Goal: Task Accomplishment & Management: Use online tool/utility

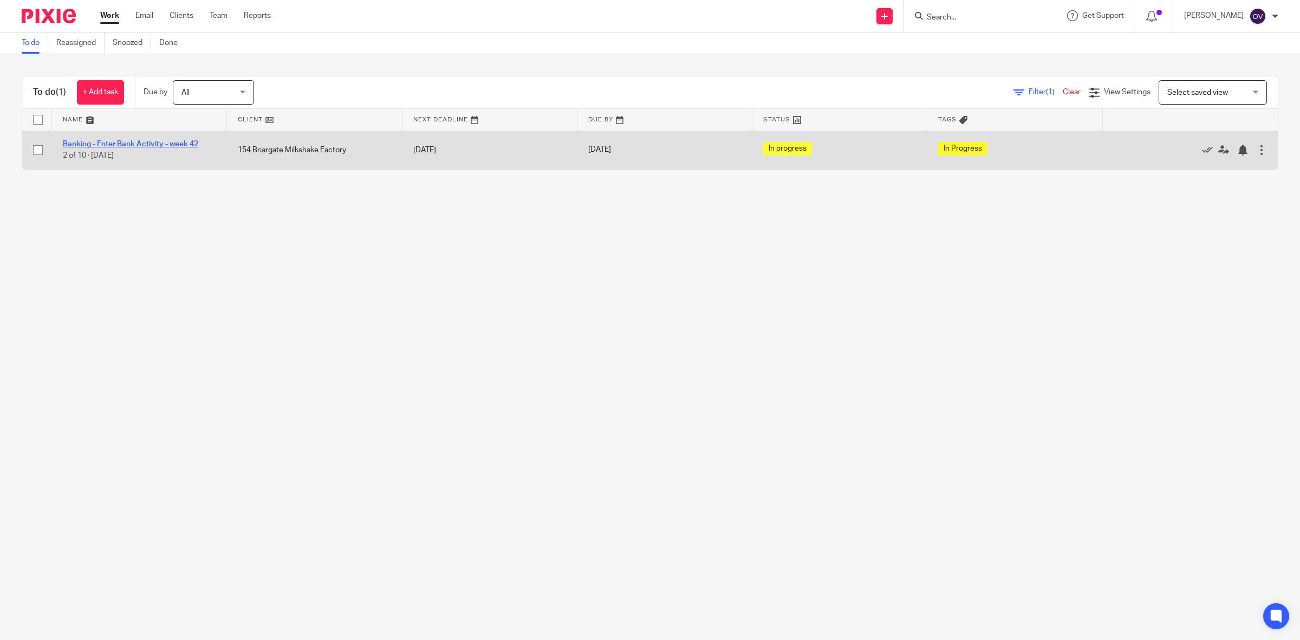
click at [168, 144] on link "Banking - Enter Bank Activity - week 42" at bounding box center [130, 144] width 135 height 8
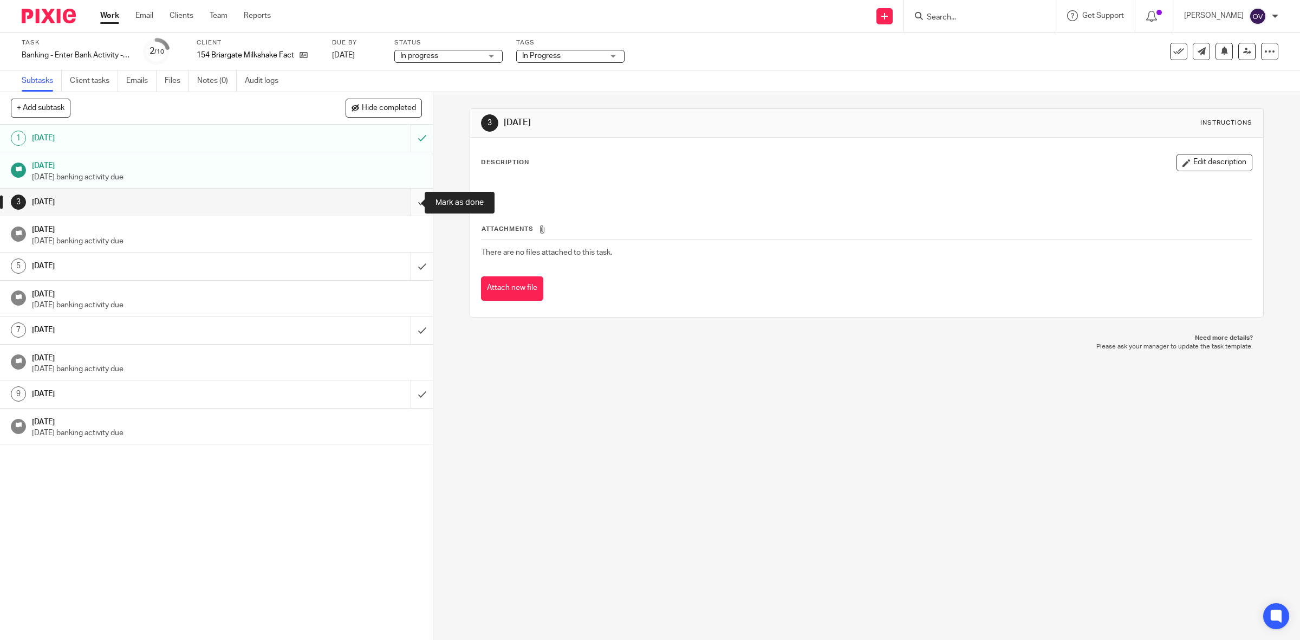
click at [410, 203] on input "submit" at bounding box center [216, 202] width 433 height 27
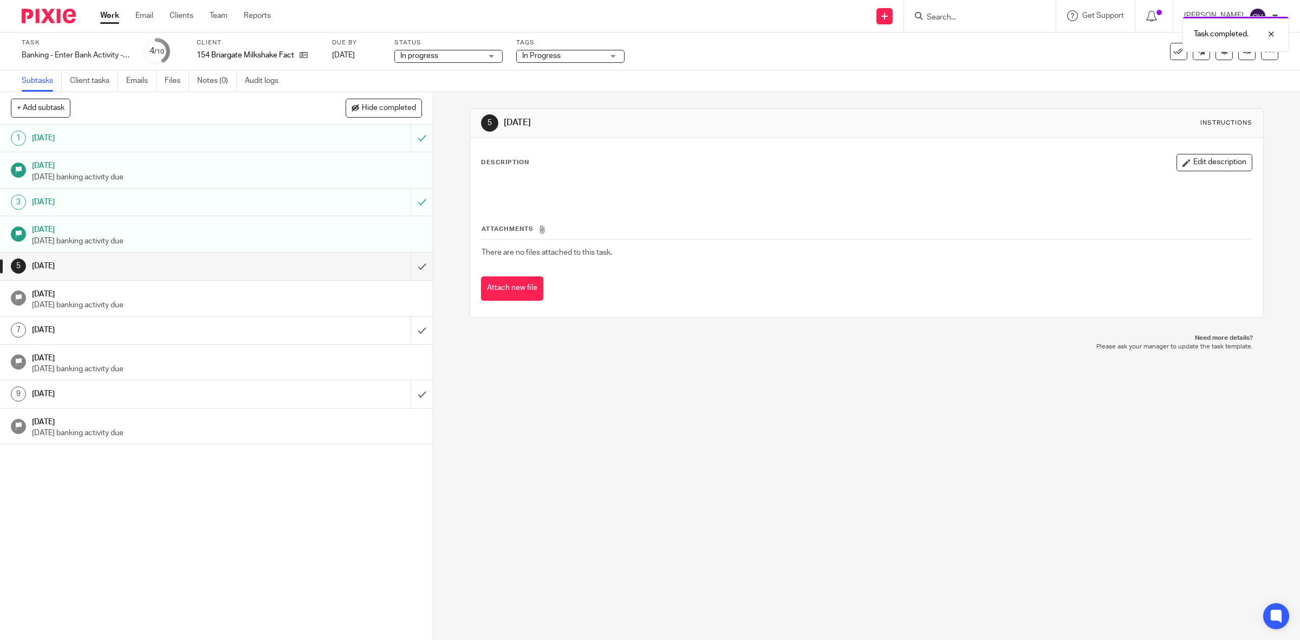
click at [111, 17] on link "Work" at bounding box center [109, 15] width 19 height 11
